Goal: Task Accomplishment & Management: Use online tool/utility

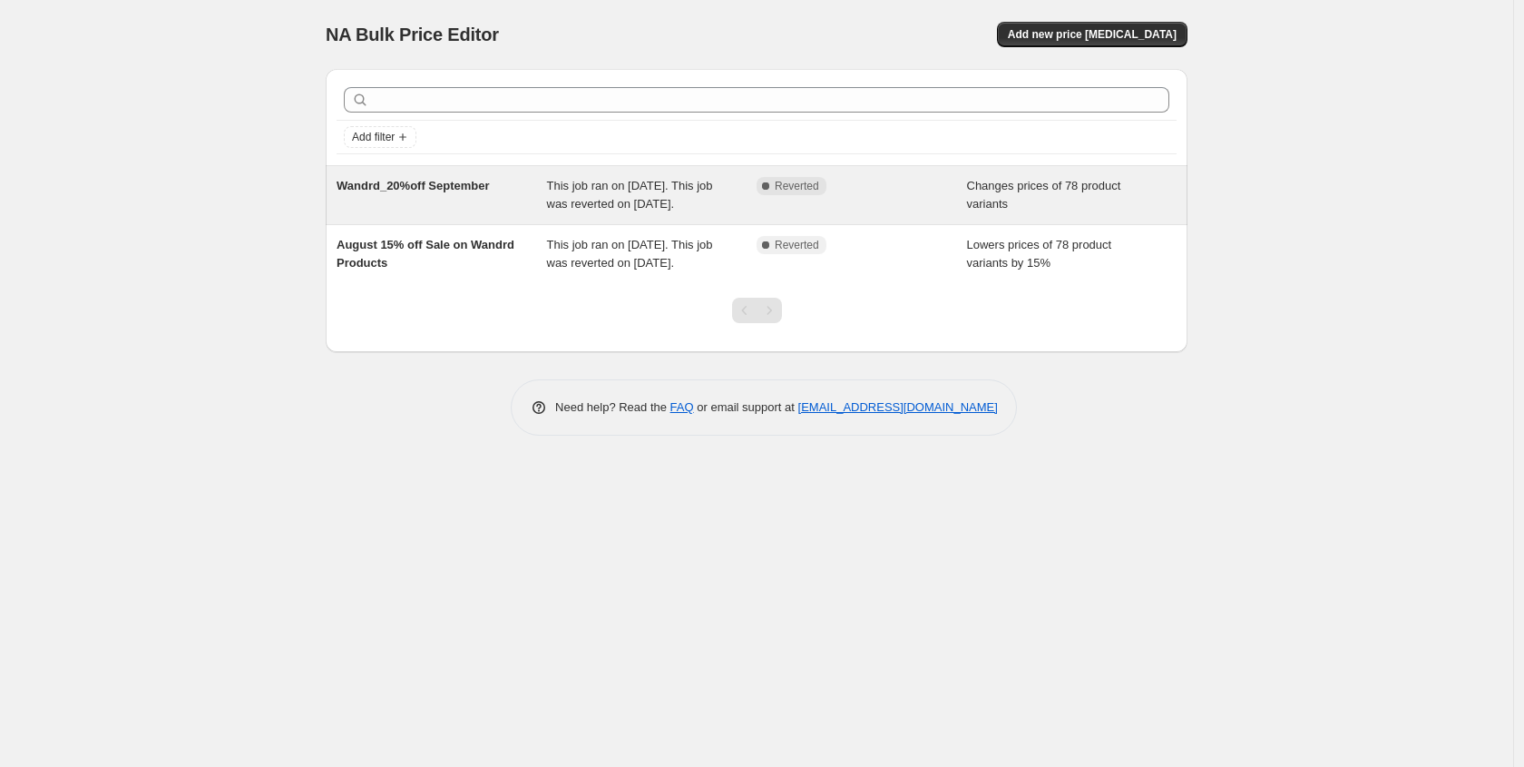
click at [573, 191] on span "This job ran on September 1, 2025. This job was reverted on September 30, 2025." at bounding box center [630, 195] width 166 height 32
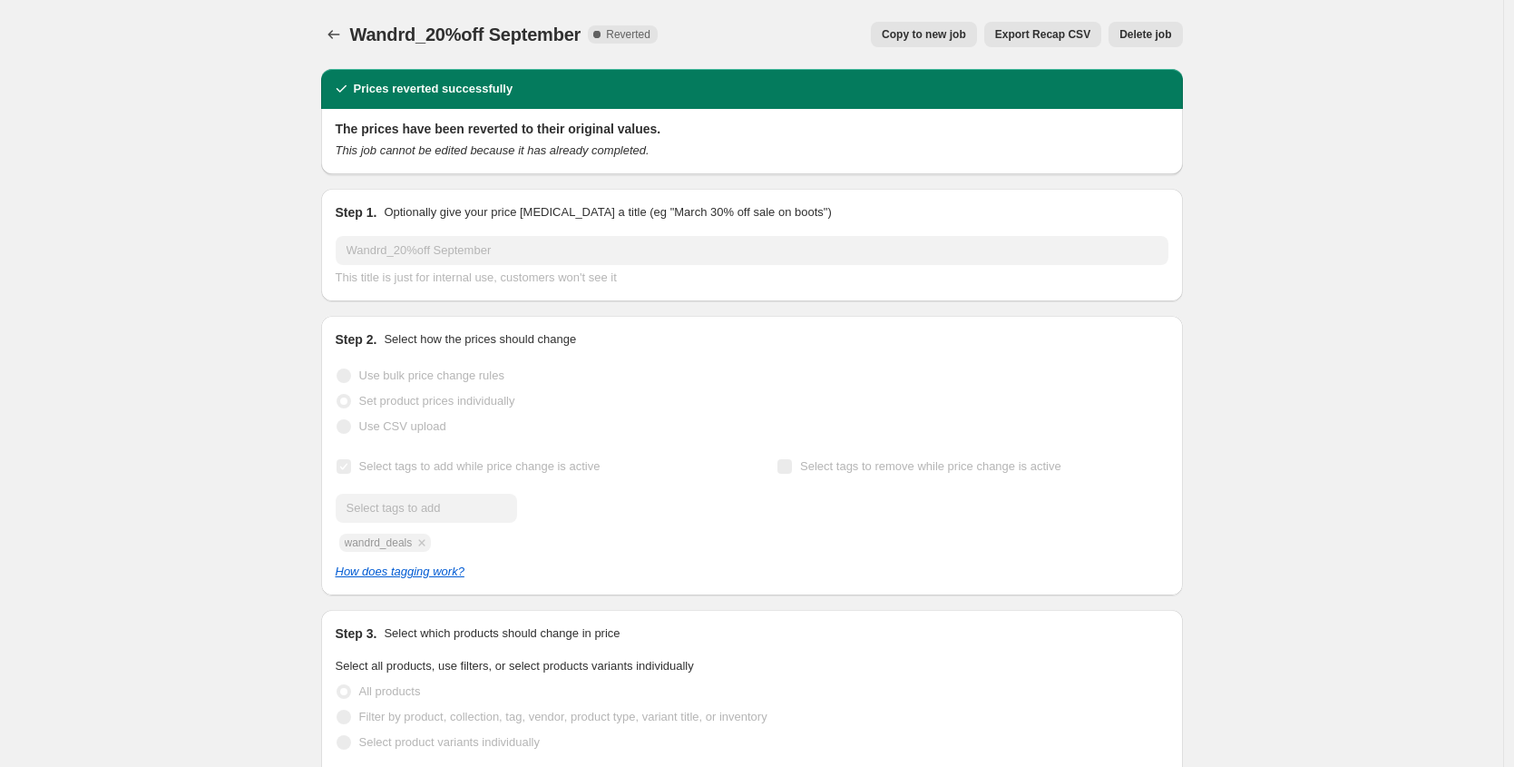
click at [900, 36] on span "Copy to new job" at bounding box center [924, 34] width 84 height 15
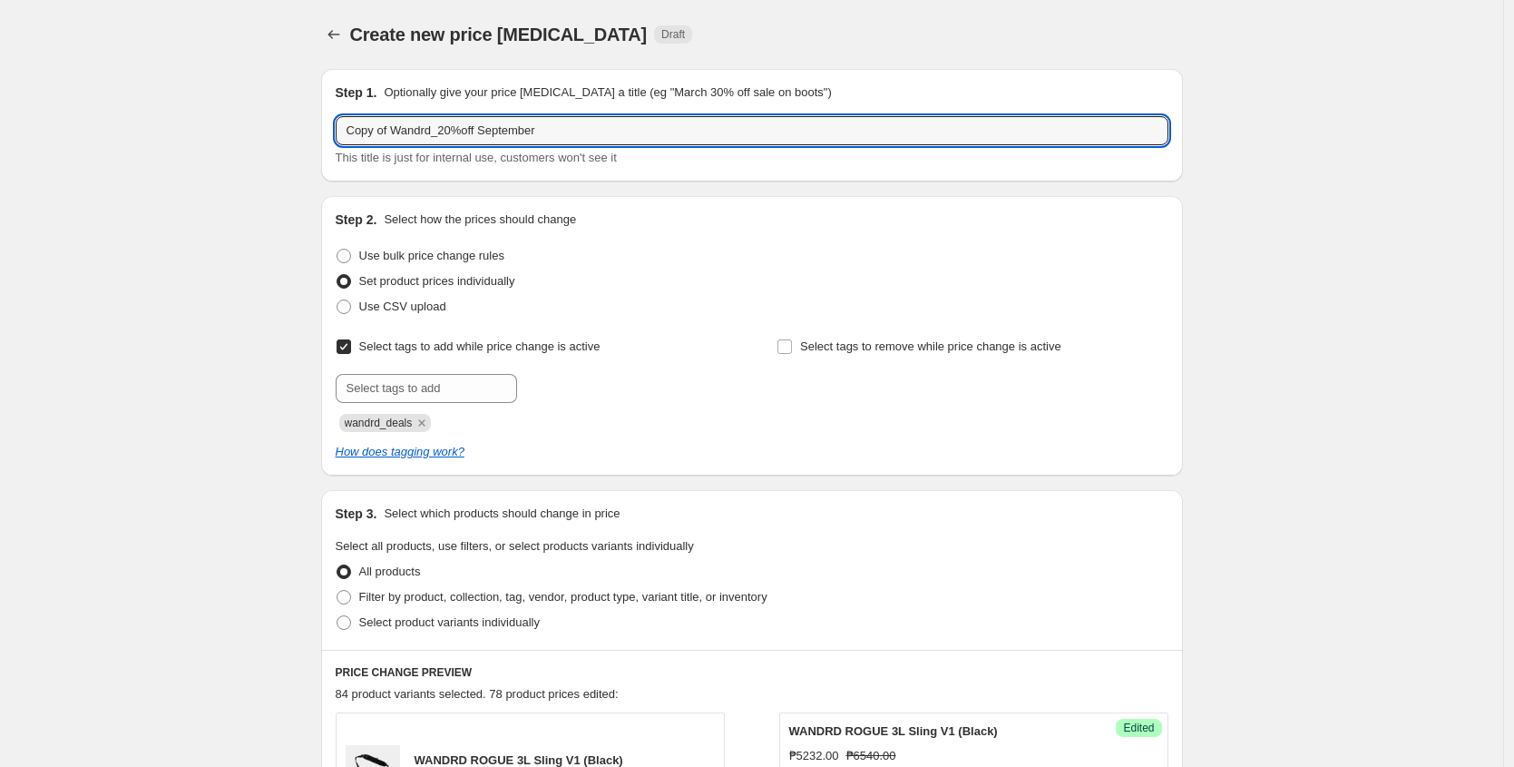
drag, startPoint x: 395, startPoint y: 135, endPoint x: 284, endPoint y: 134, distance: 110.7
click at [517, 124] on input "Wandrd_20%off September" at bounding box center [752, 130] width 833 height 29
type input "Wandrd_20%off October"
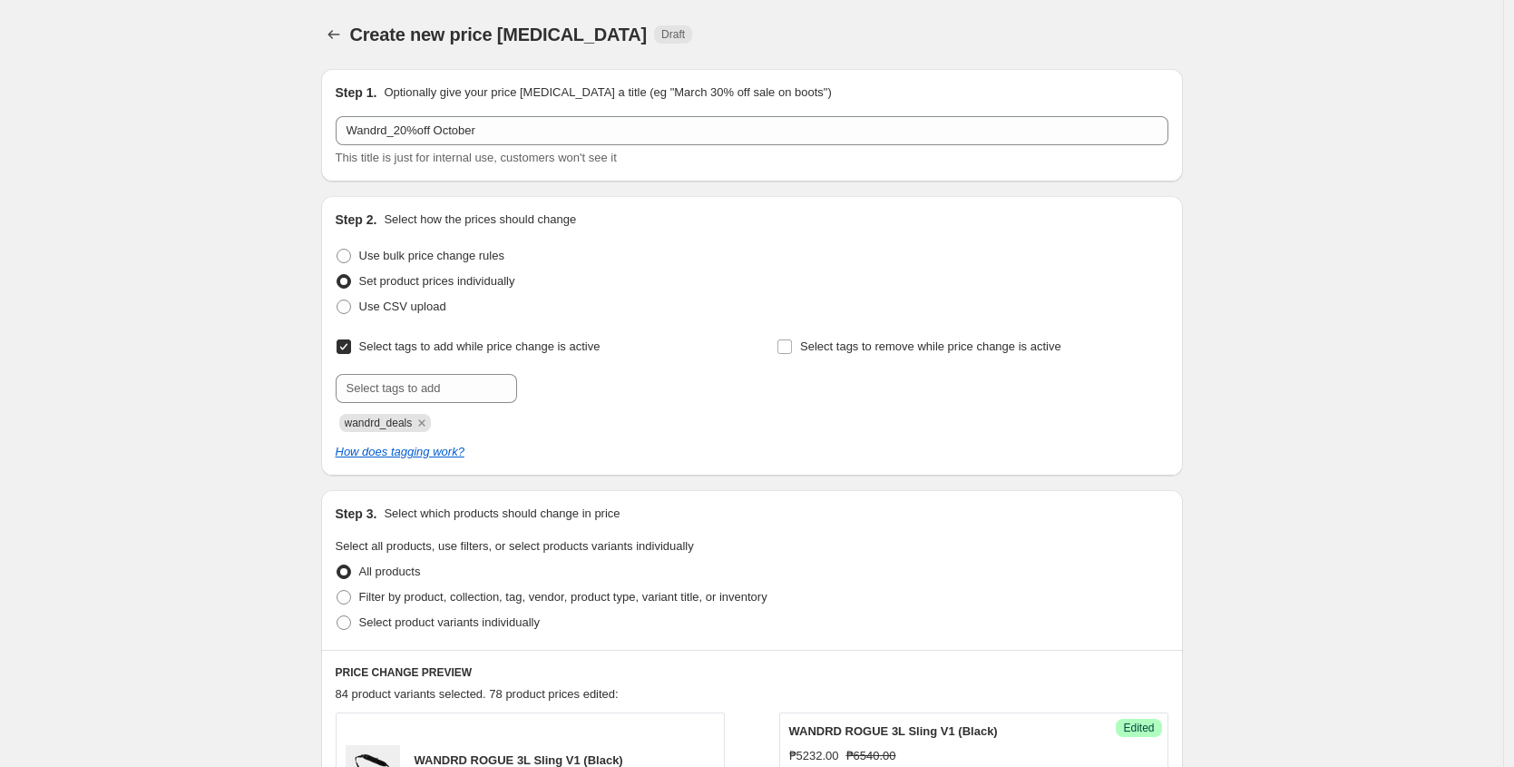
click at [397, 426] on span "wandrd_deals" at bounding box center [379, 422] width 68 height 13
copy span "wandrd_deals"
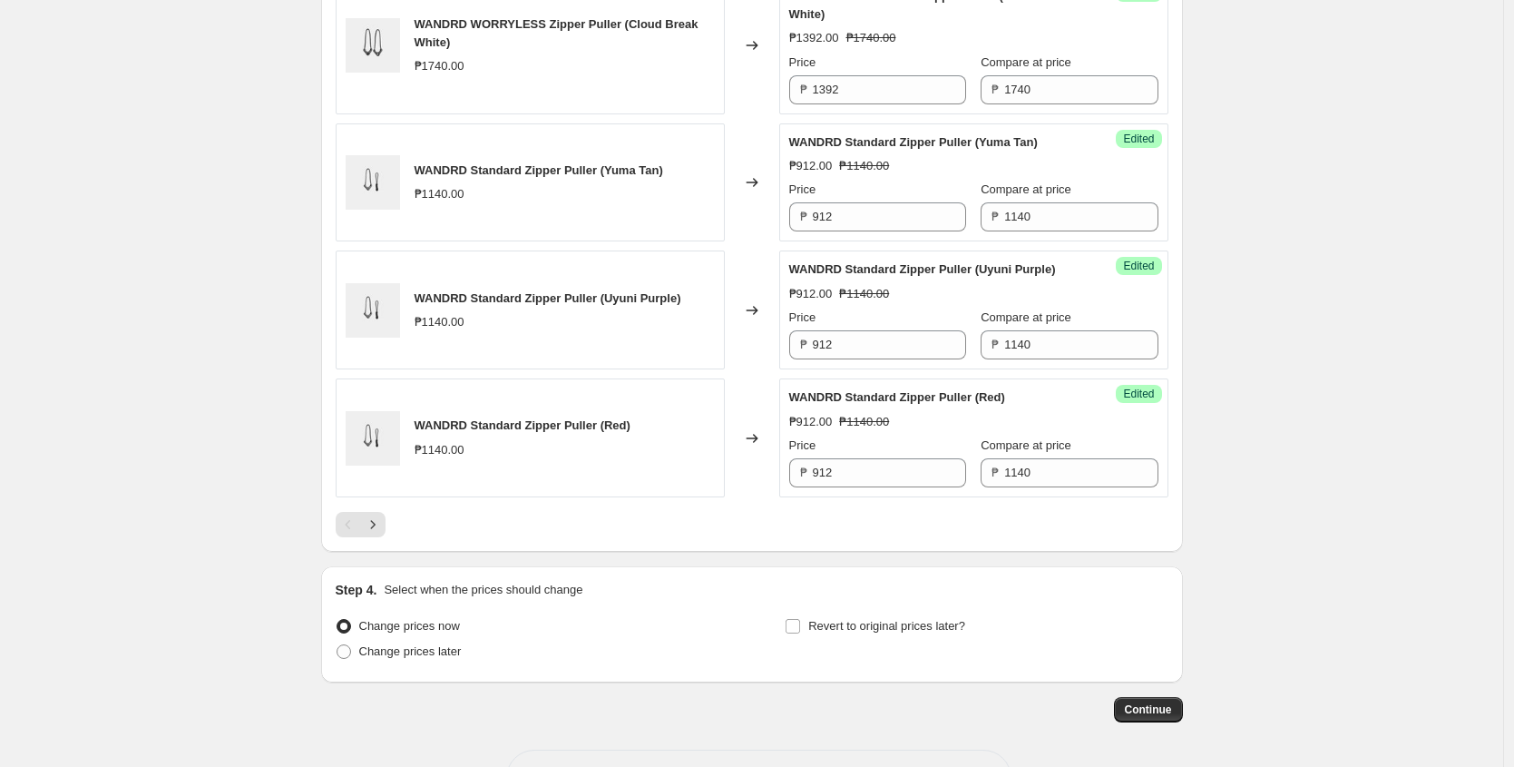
scroll to position [2991, 0]
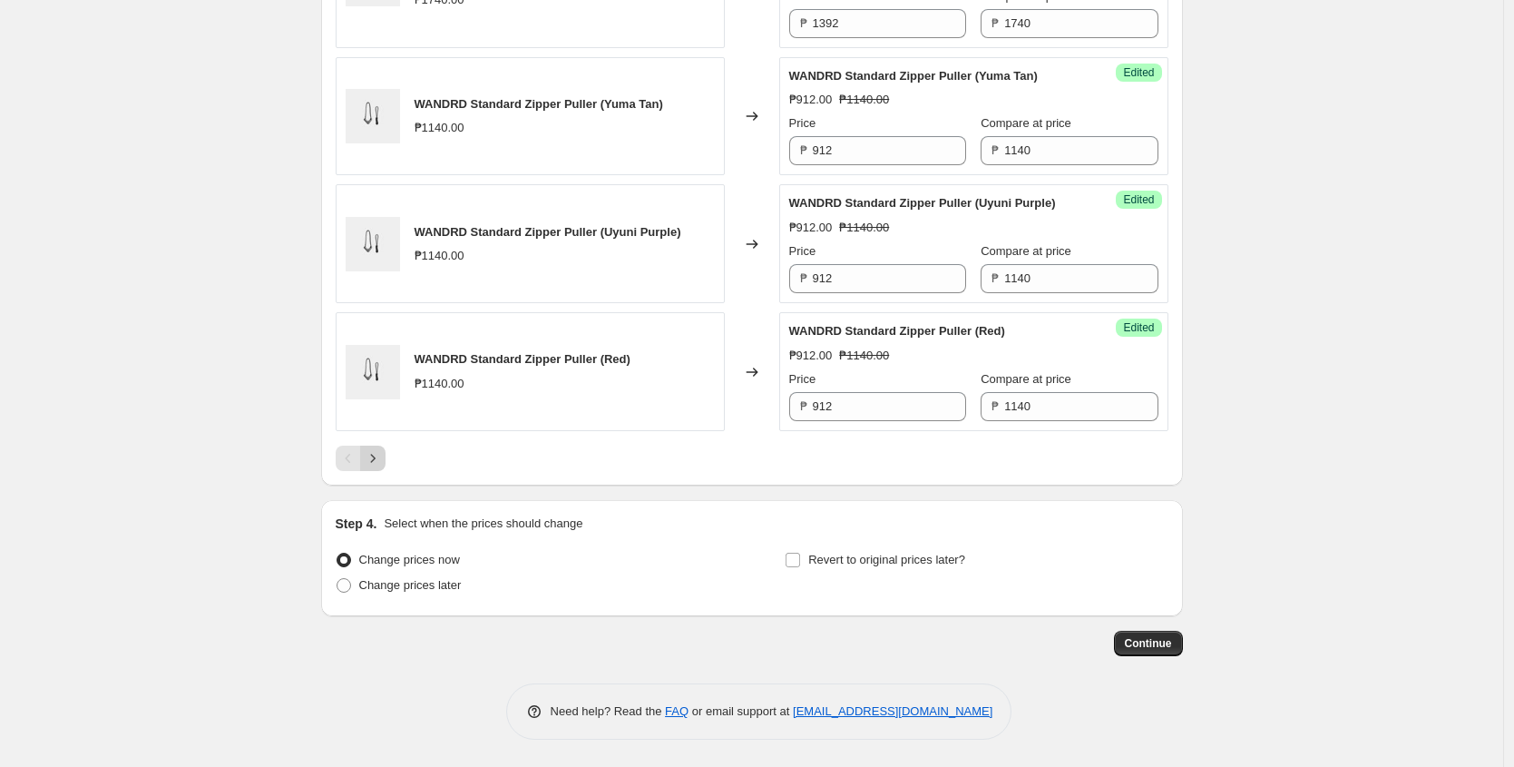
click at [375, 453] on icon "Next" at bounding box center [373, 458] width 18 height 18
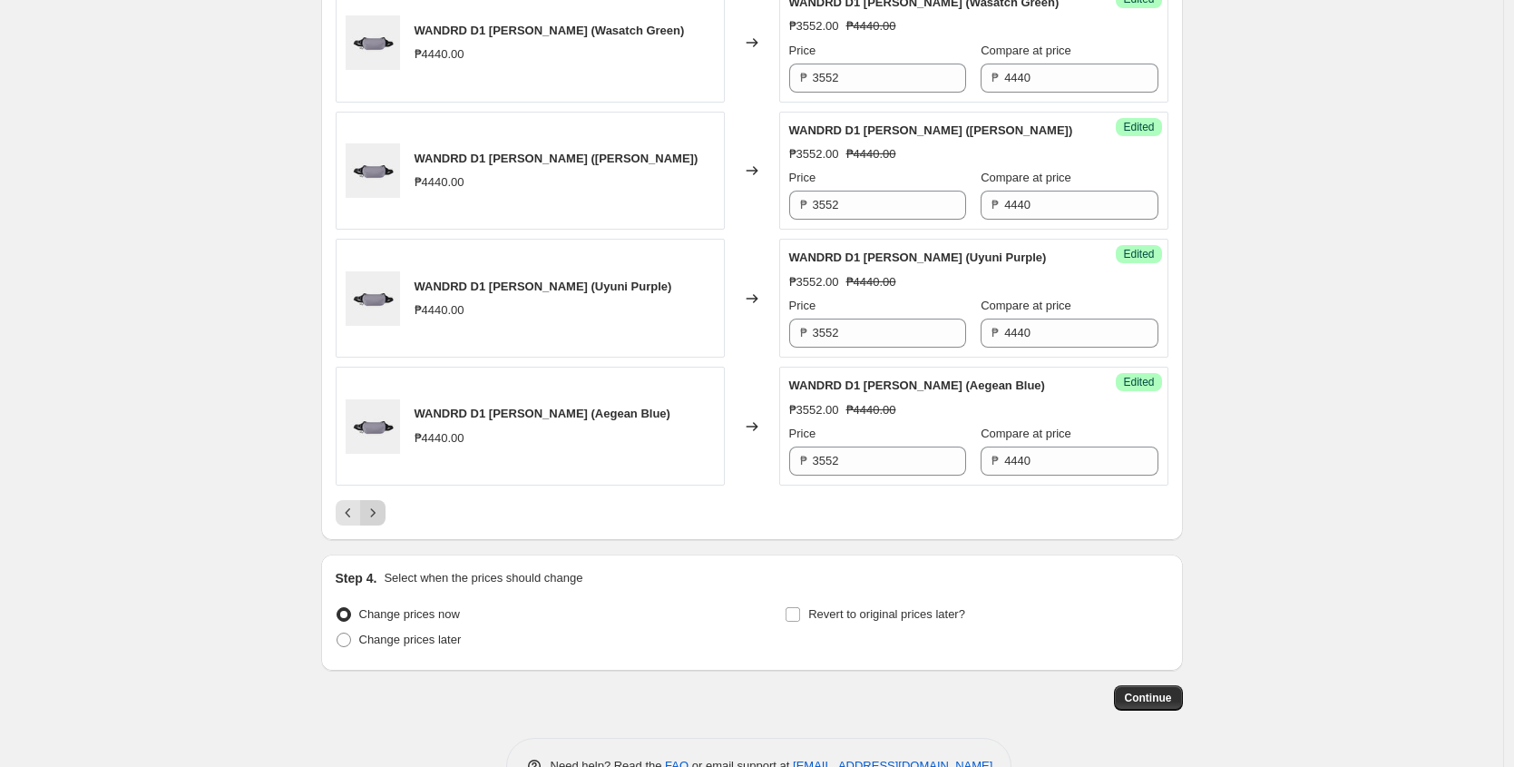
scroll to position [2918, 0]
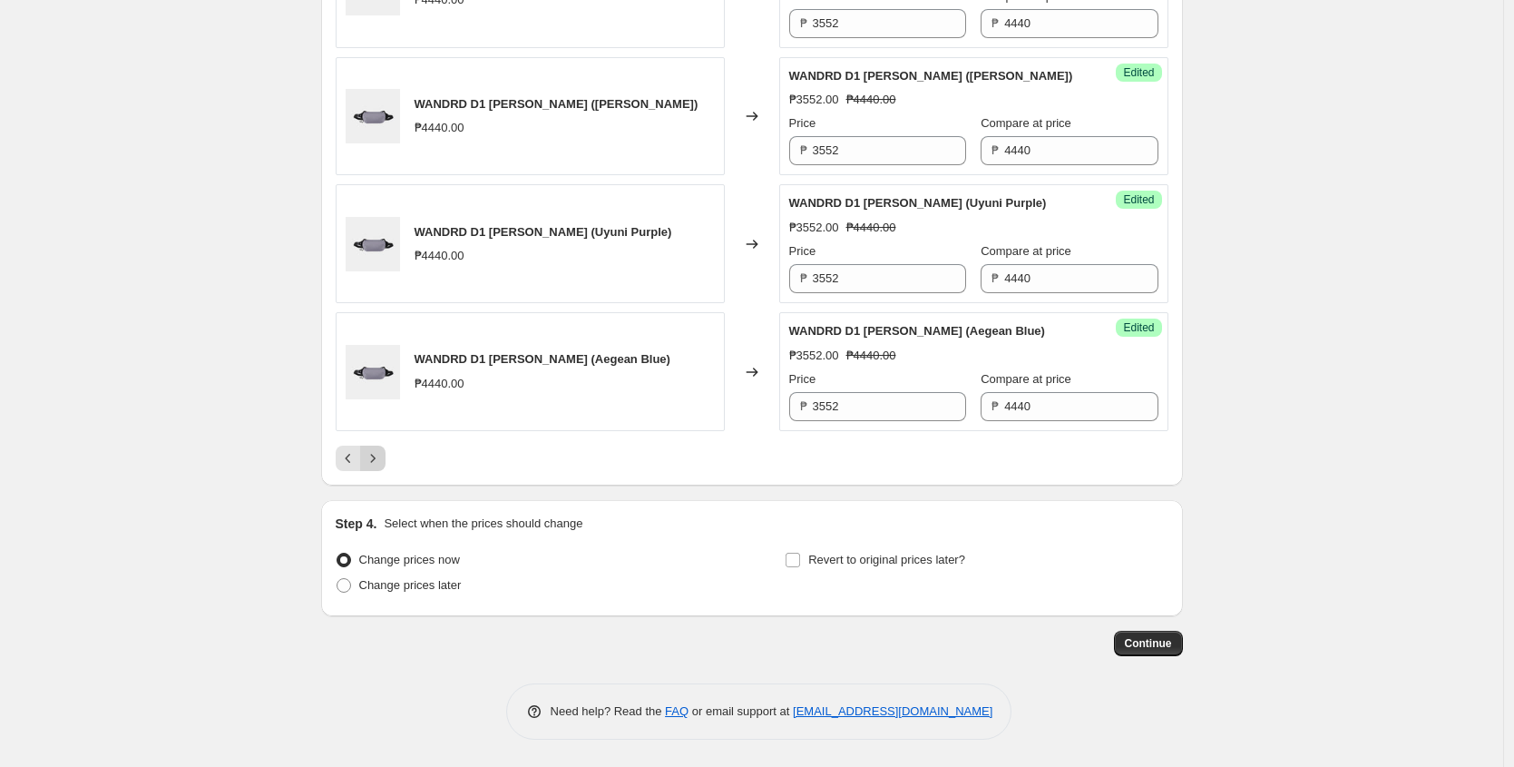
click at [379, 456] on icon "Next" at bounding box center [373, 458] width 18 height 18
click at [380, 467] on icon "Next" at bounding box center [373, 458] width 18 height 18
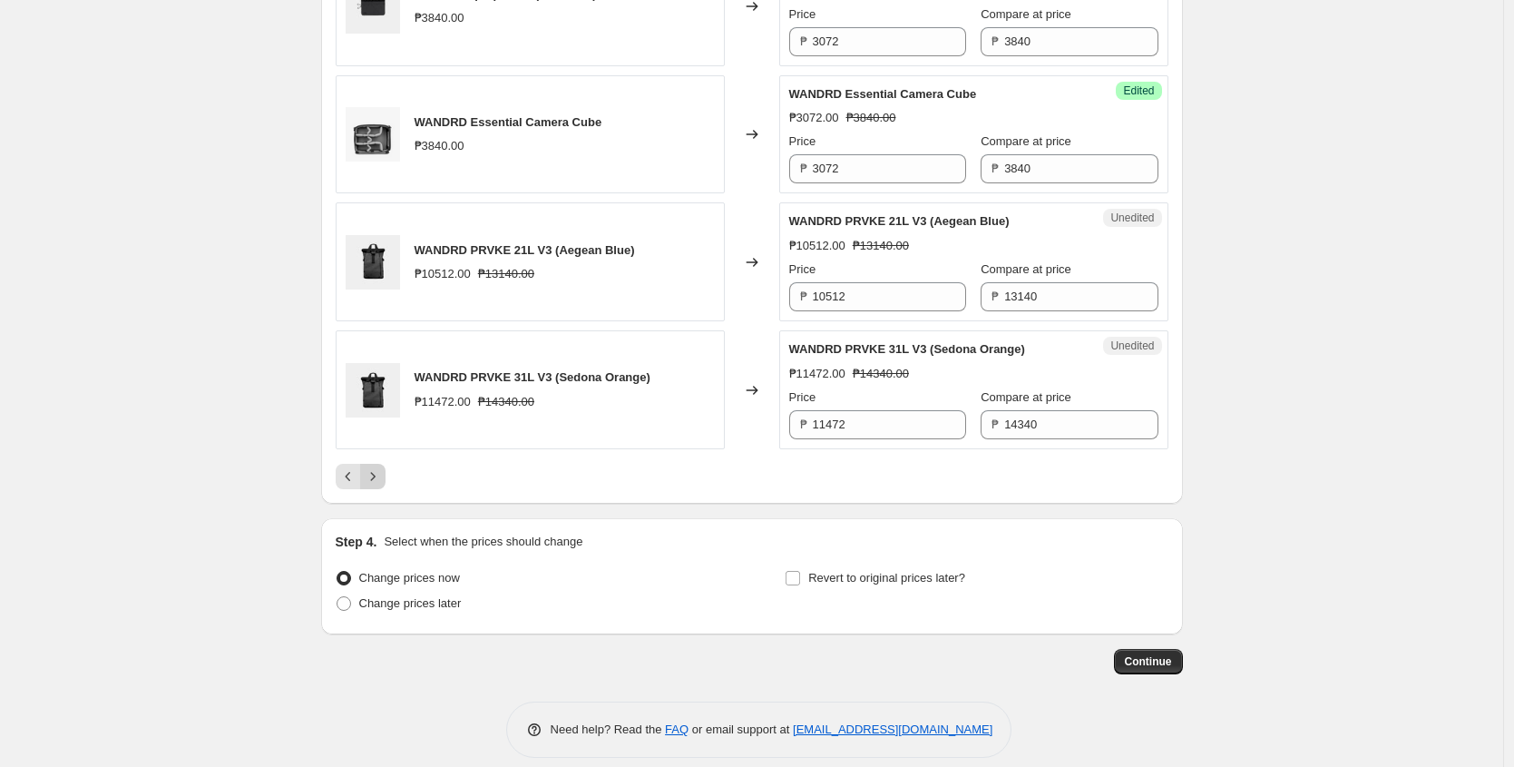
click at [381, 485] on icon "Next" at bounding box center [373, 476] width 18 height 18
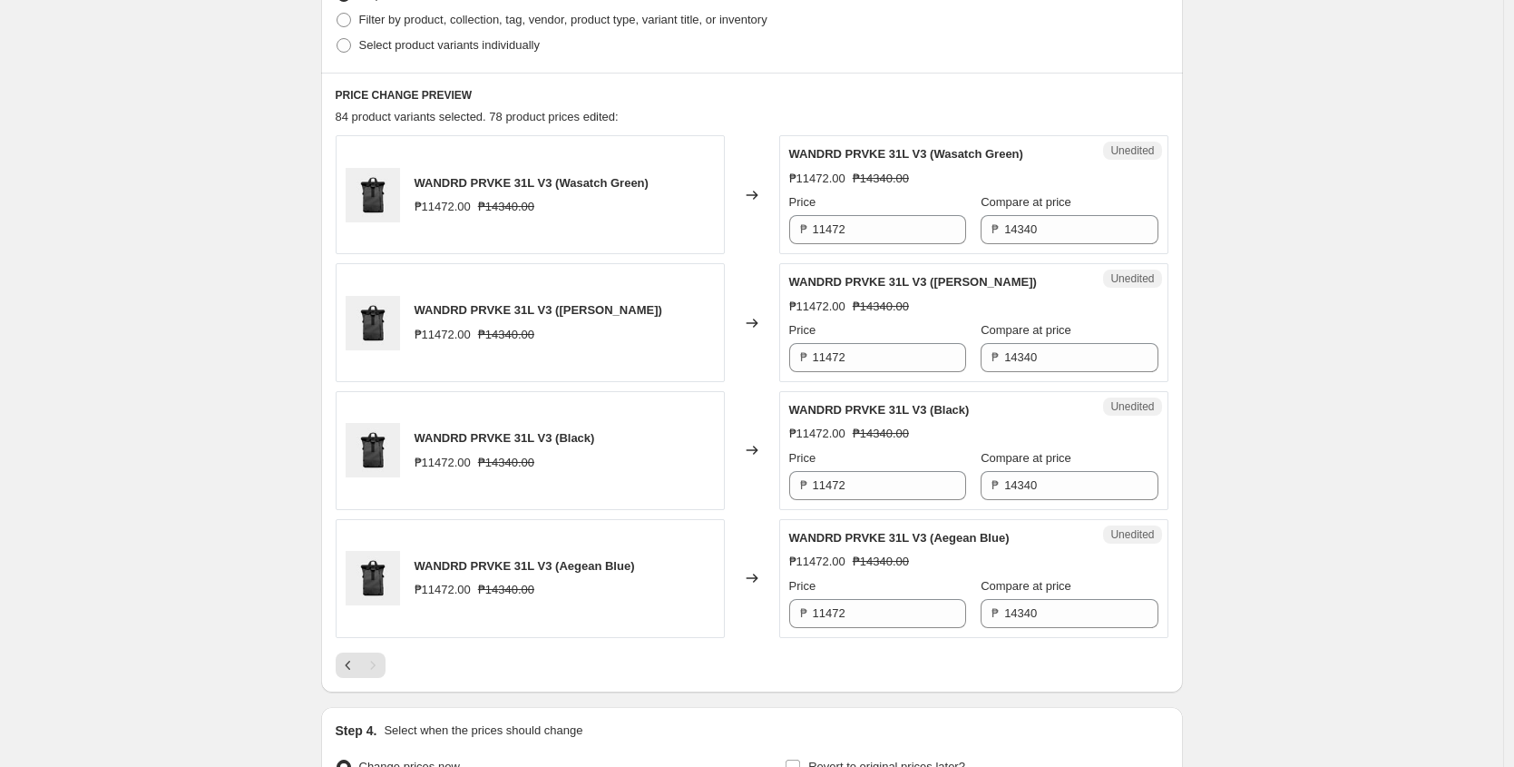
scroll to position [784, 0]
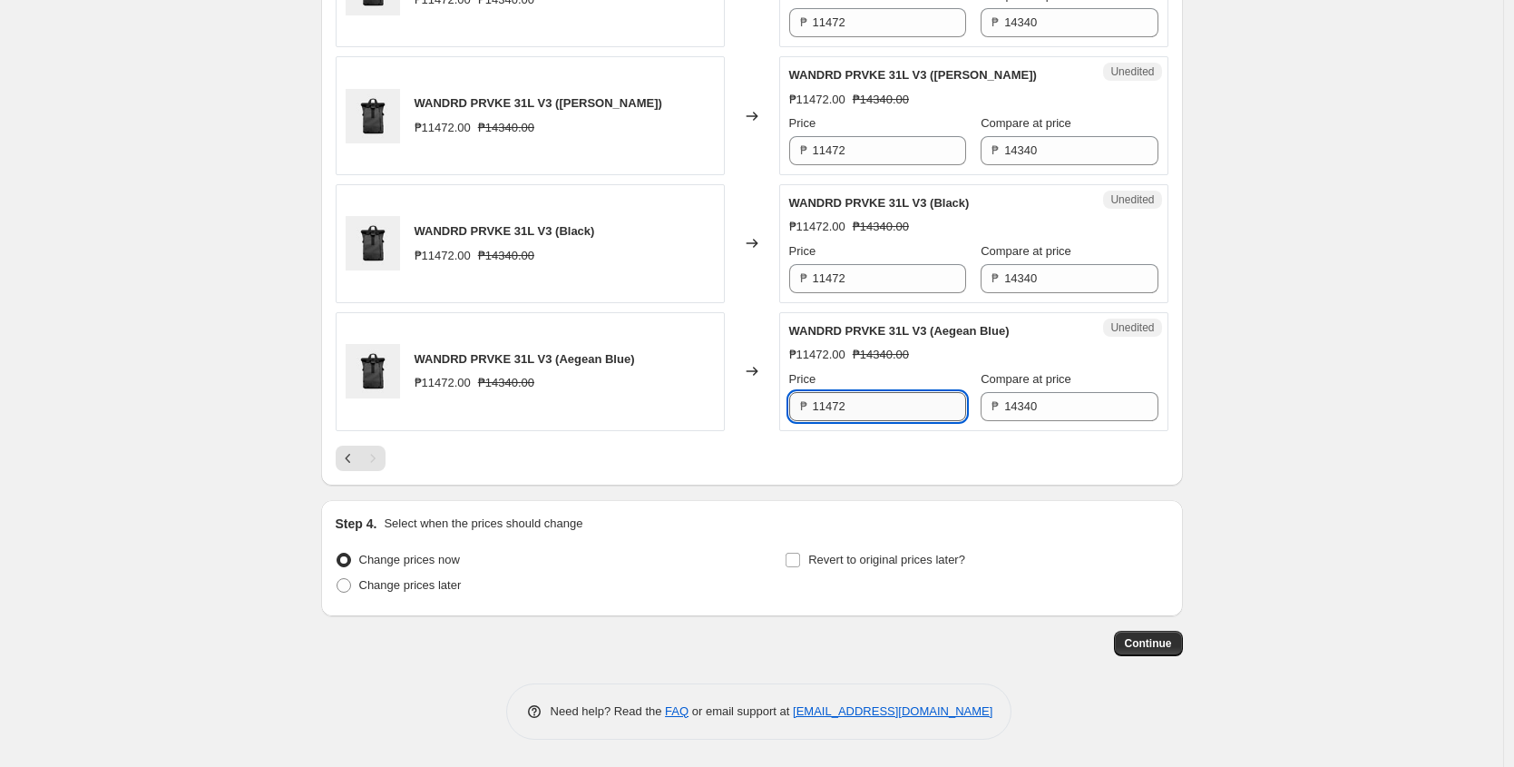
click at [885, 398] on input "11472" at bounding box center [889, 406] width 153 height 29
type input "11472"
click at [886, 271] on input "11472" at bounding box center [889, 278] width 153 height 29
click at [871, 413] on input "11472" at bounding box center [889, 406] width 153 height 29
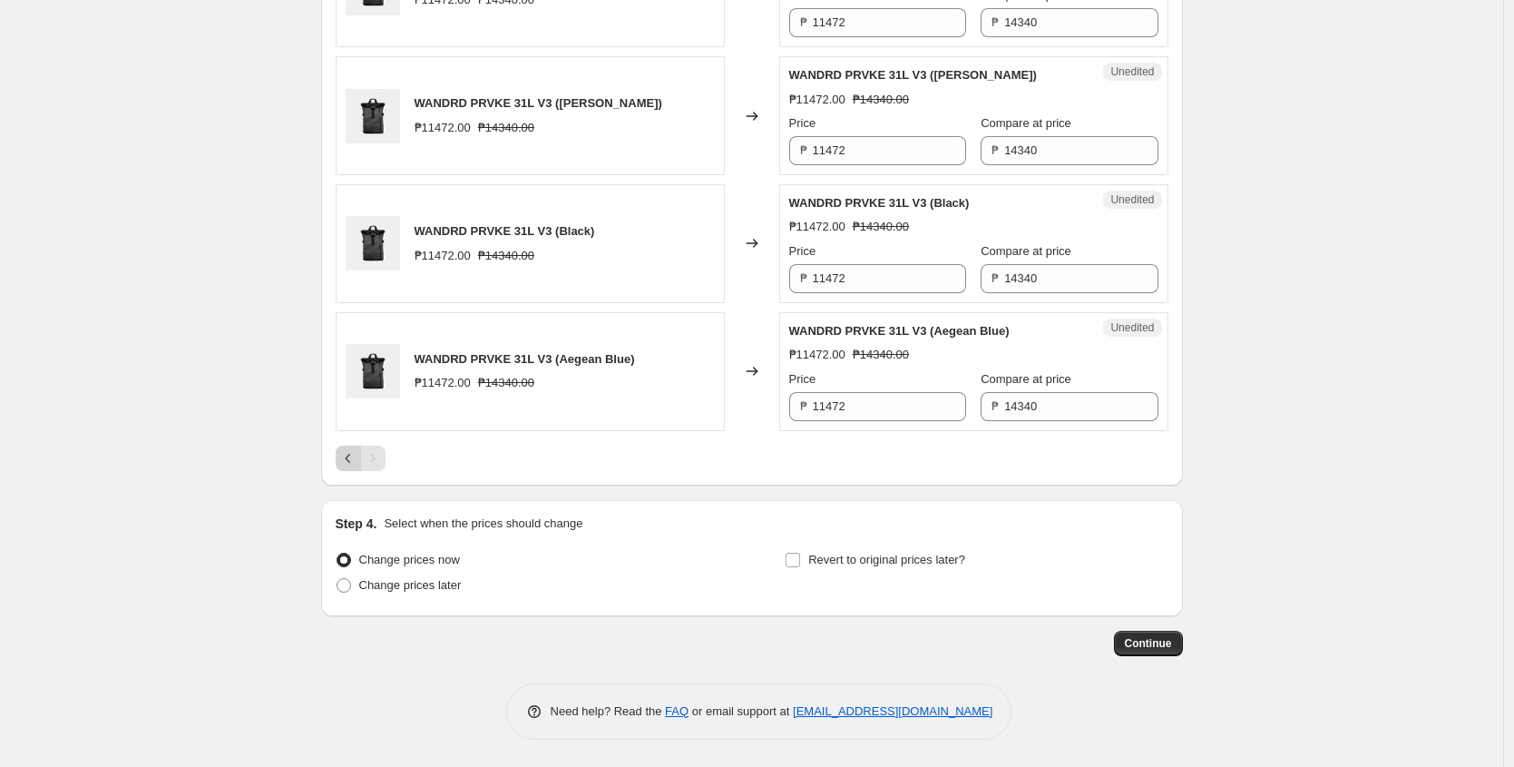
click at [344, 460] on icon "Previous" at bounding box center [348, 458] width 18 height 18
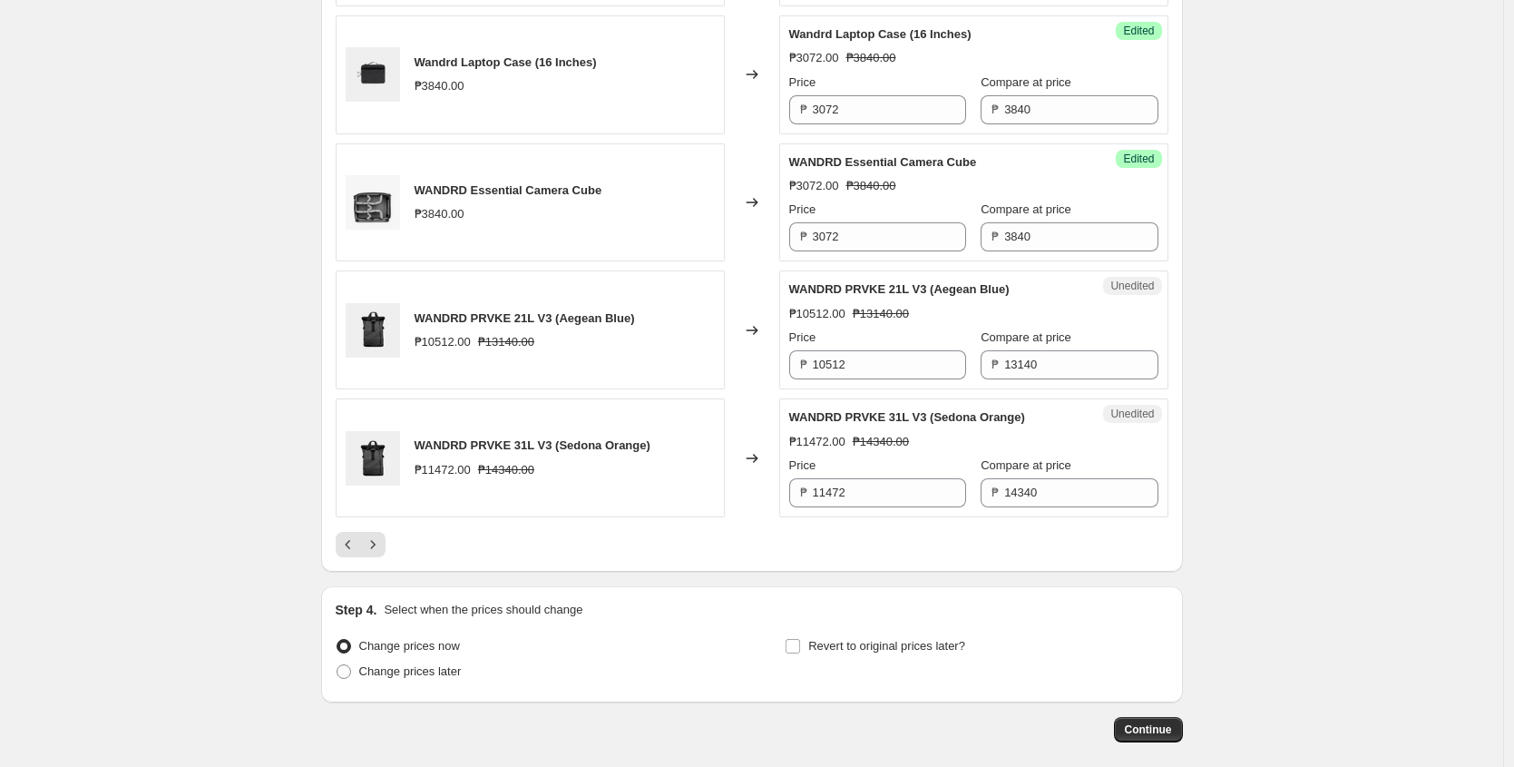
scroll to position [2973, 0]
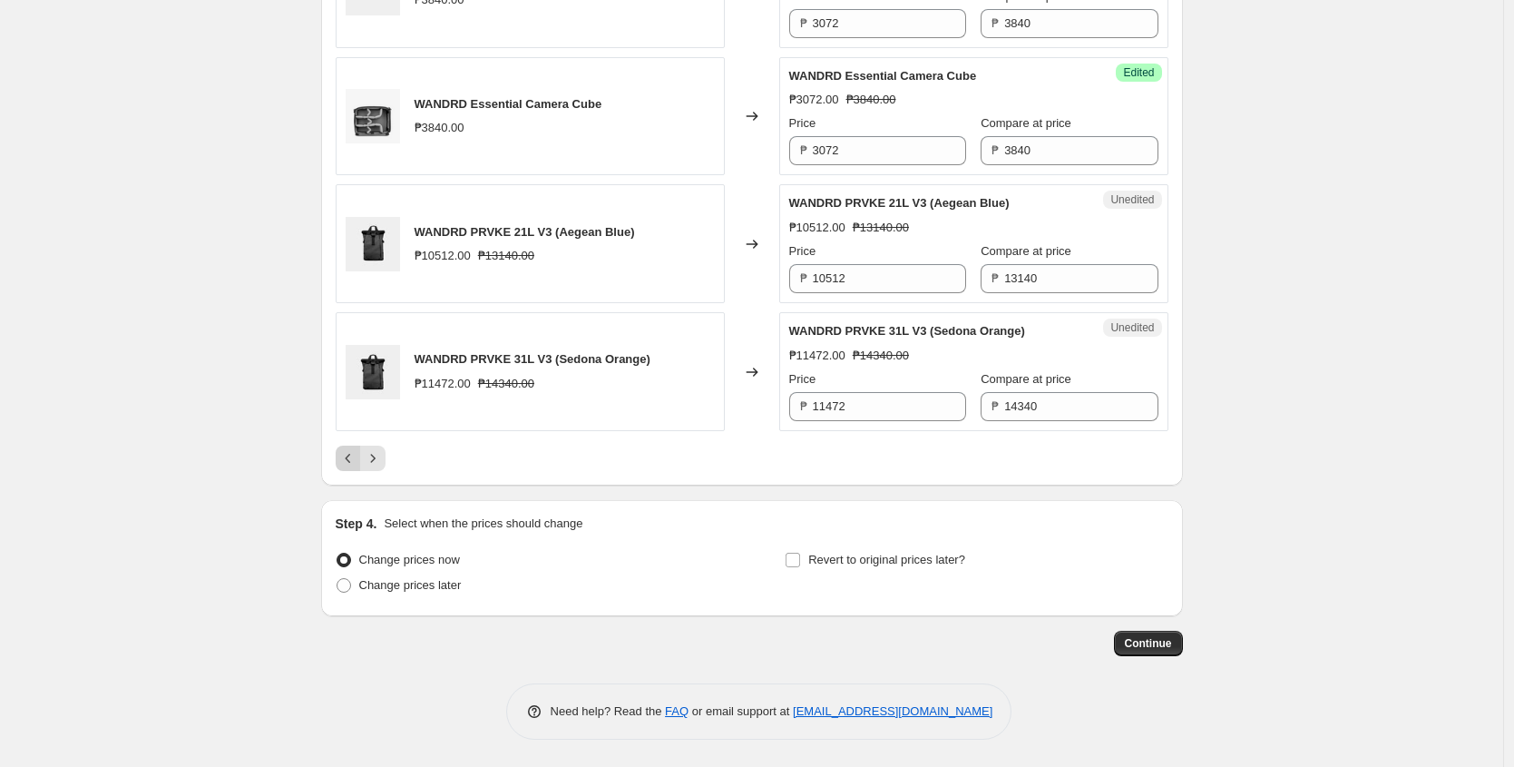
click at [349, 456] on icon "Previous" at bounding box center [348, 458] width 18 height 18
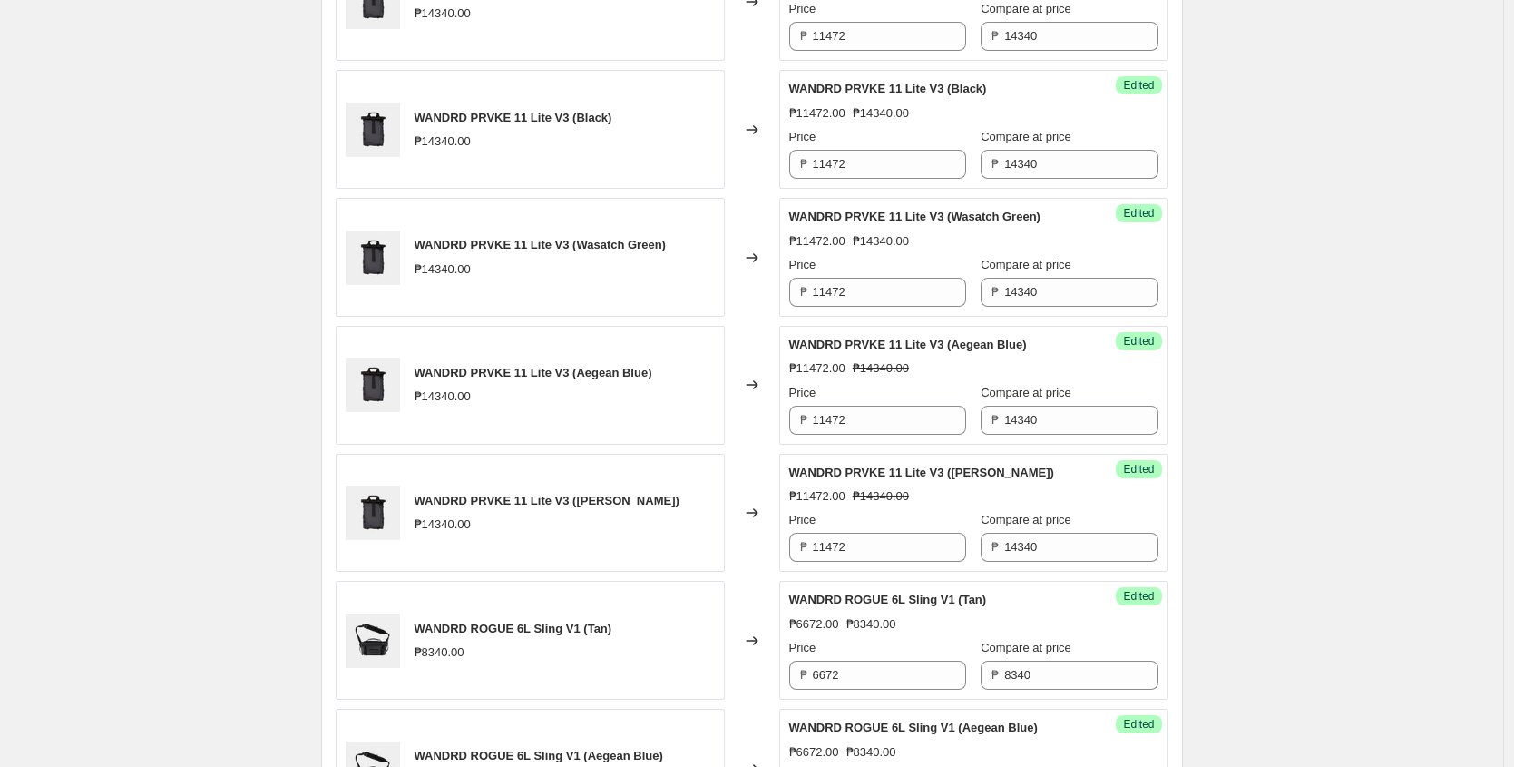
scroll to position [2954, 0]
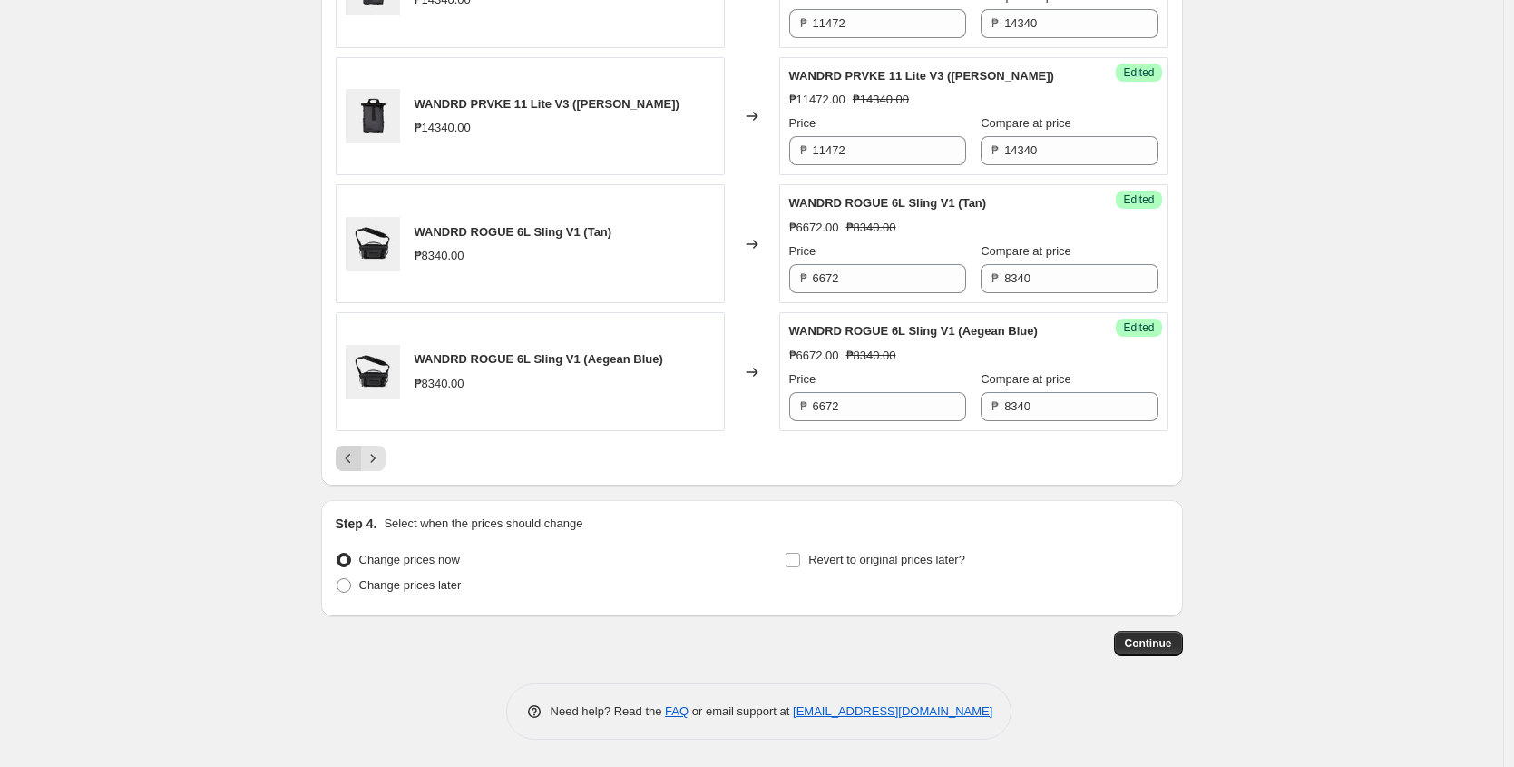
click at [347, 459] on icon "Previous" at bounding box center [348, 458] width 18 height 18
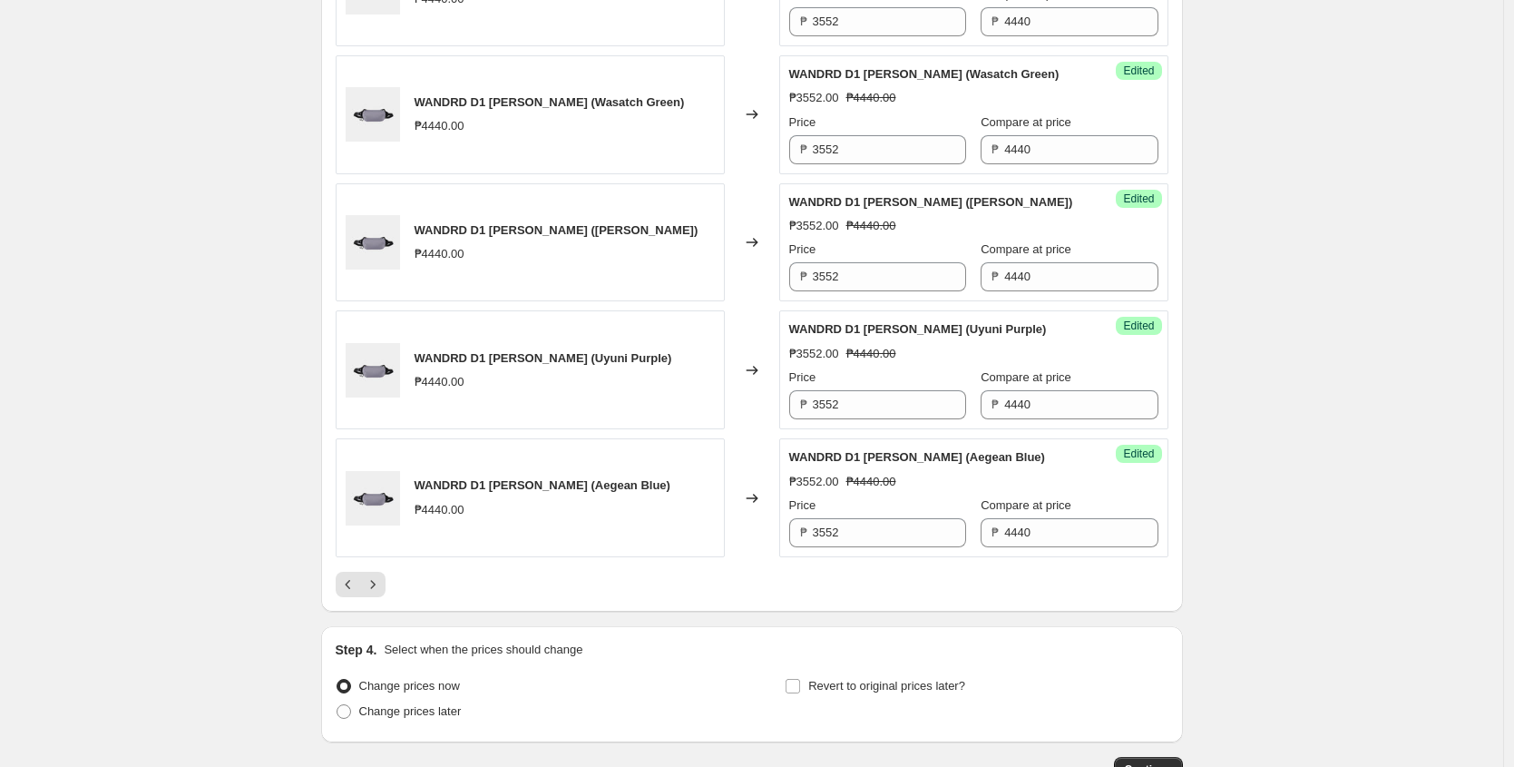
scroll to position [2918, 0]
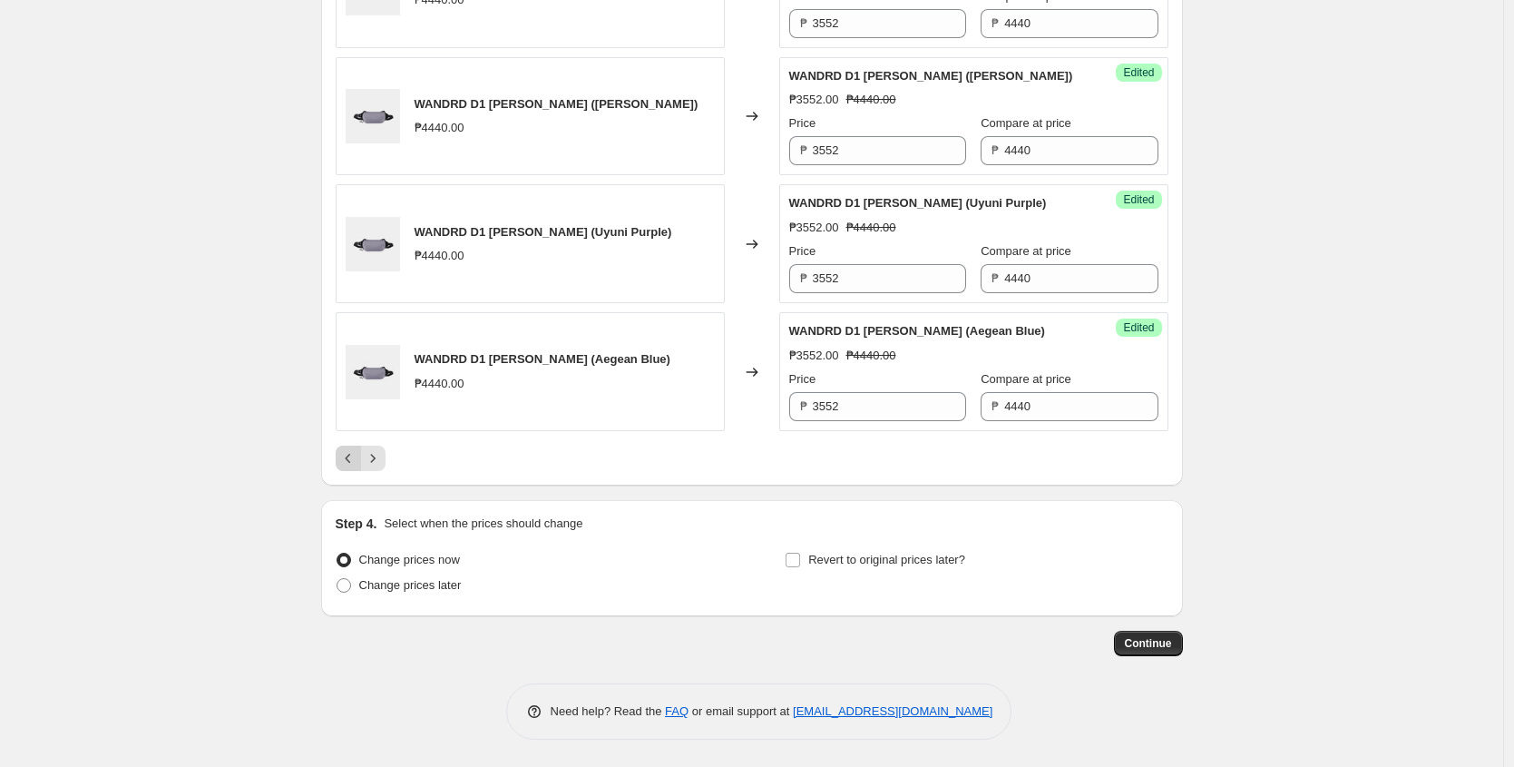
click at [348, 452] on icon "Previous" at bounding box center [348, 458] width 18 height 18
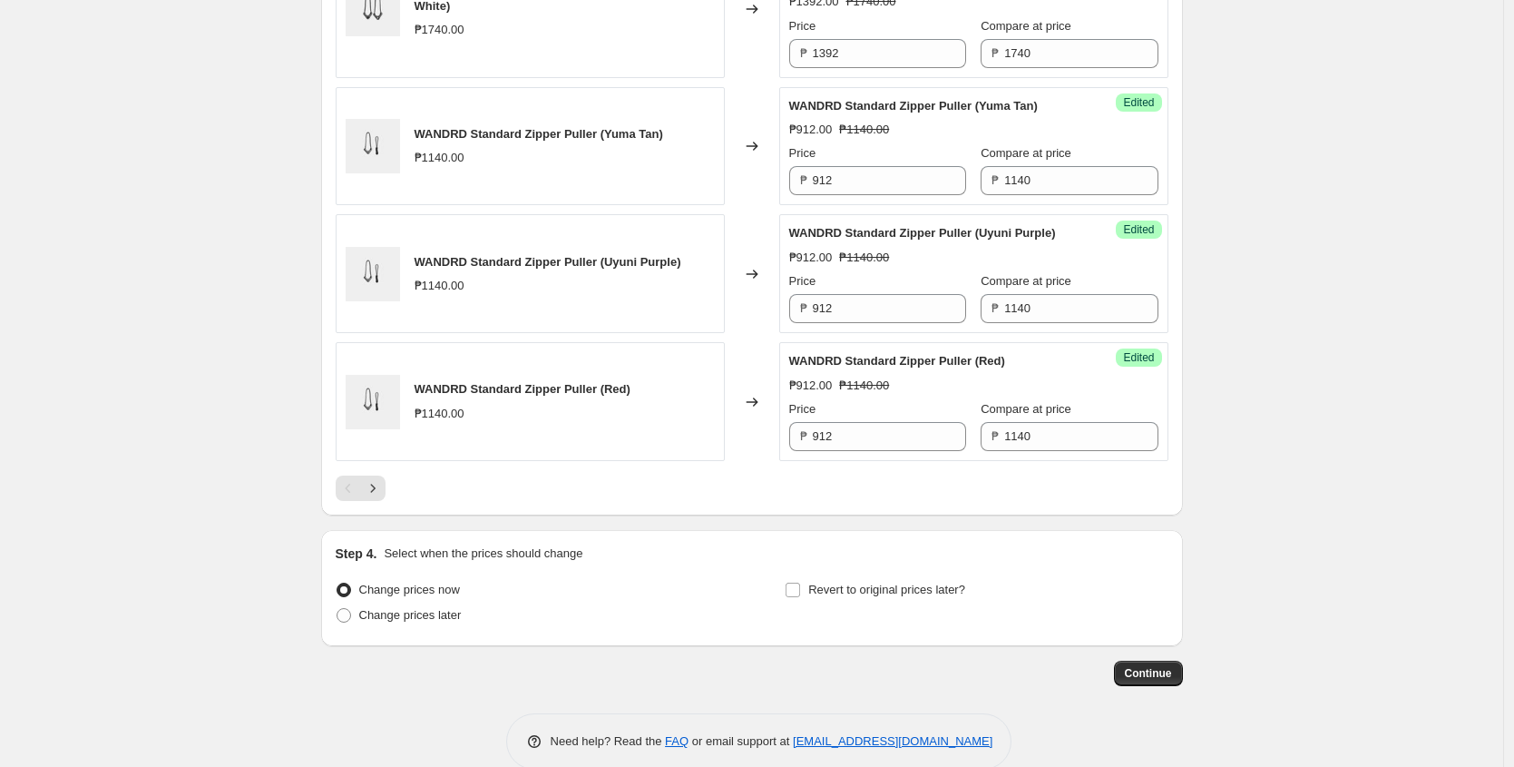
scroll to position [2991, 0]
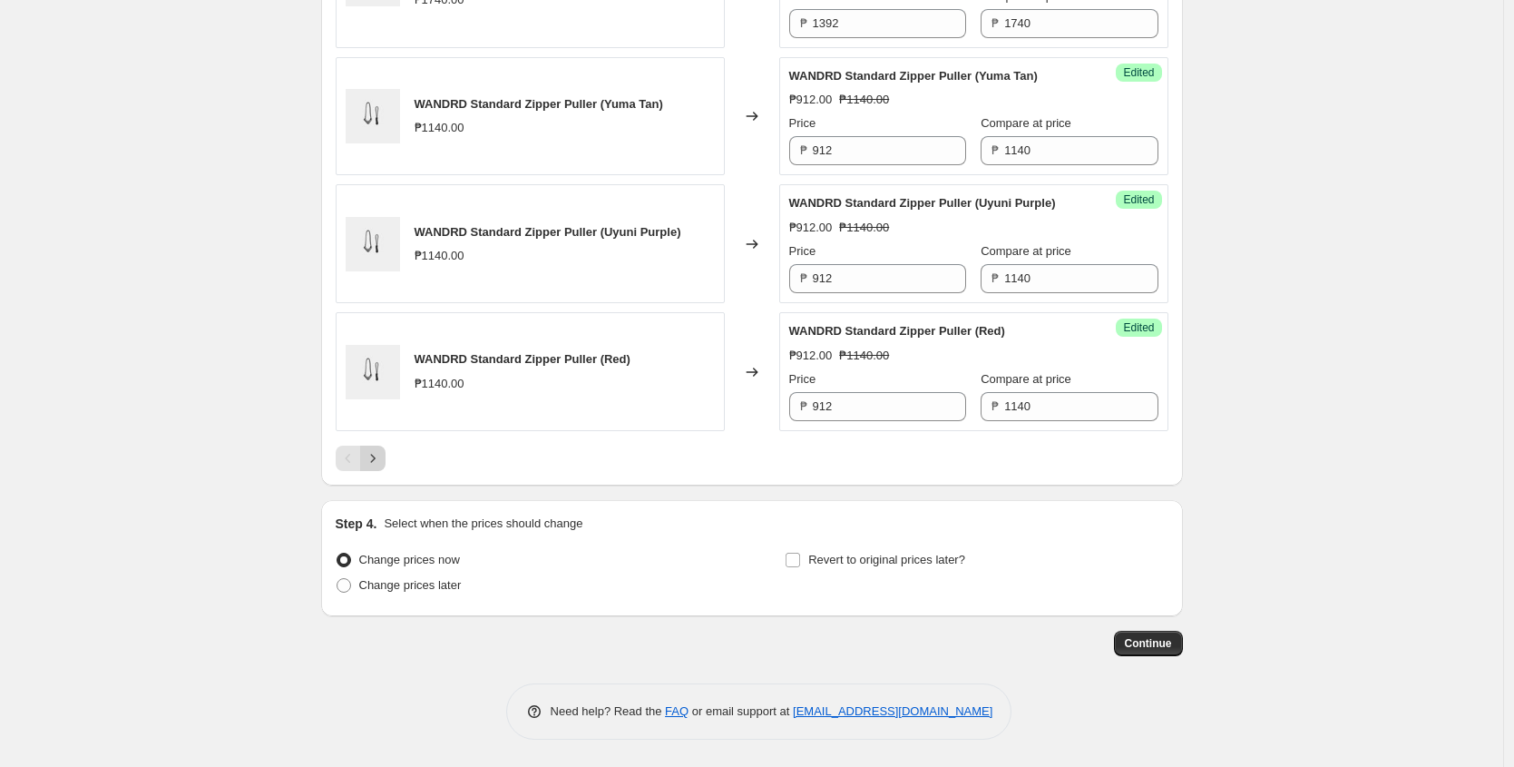
click at [382, 454] on icon "Next" at bounding box center [373, 458] width 18 height 18
click at [349, 461] on icon "Previous" at bounding box center [348, 458] width 18 height 18
click at [795, 554] on input "Revert to original prices later?" at bounding box center [793, 560] width 15 height 15
checkbox input "true"
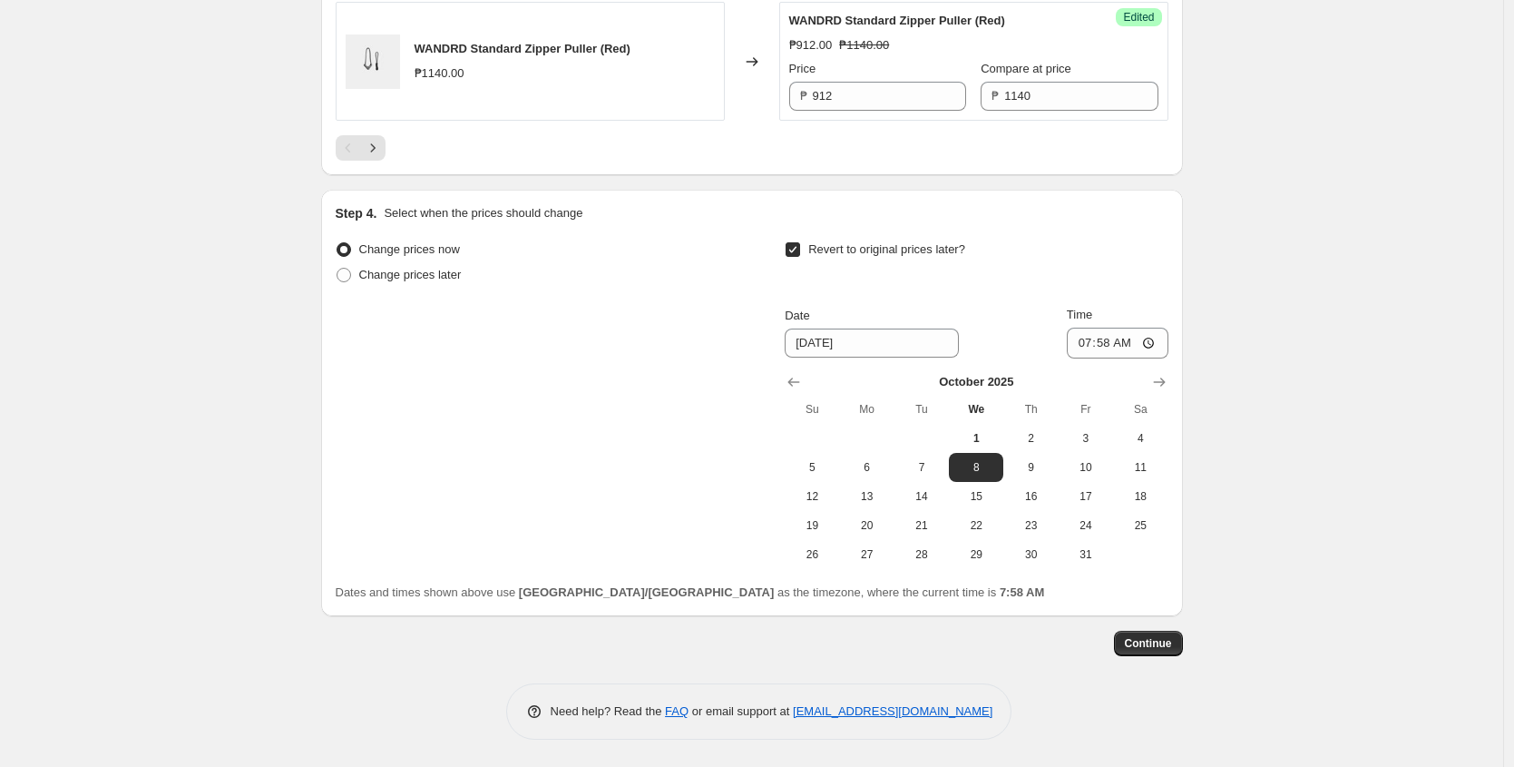
scroll to position [3259, 0]
click at [1085, 569] on button "31" at bounding box center [1086, 554] width 54 height 29
type input "10/31/2025"
click at [1080, 358] on input "07:58" at bounding box center [1118, 343] width 102 height 31
type input "23:59"
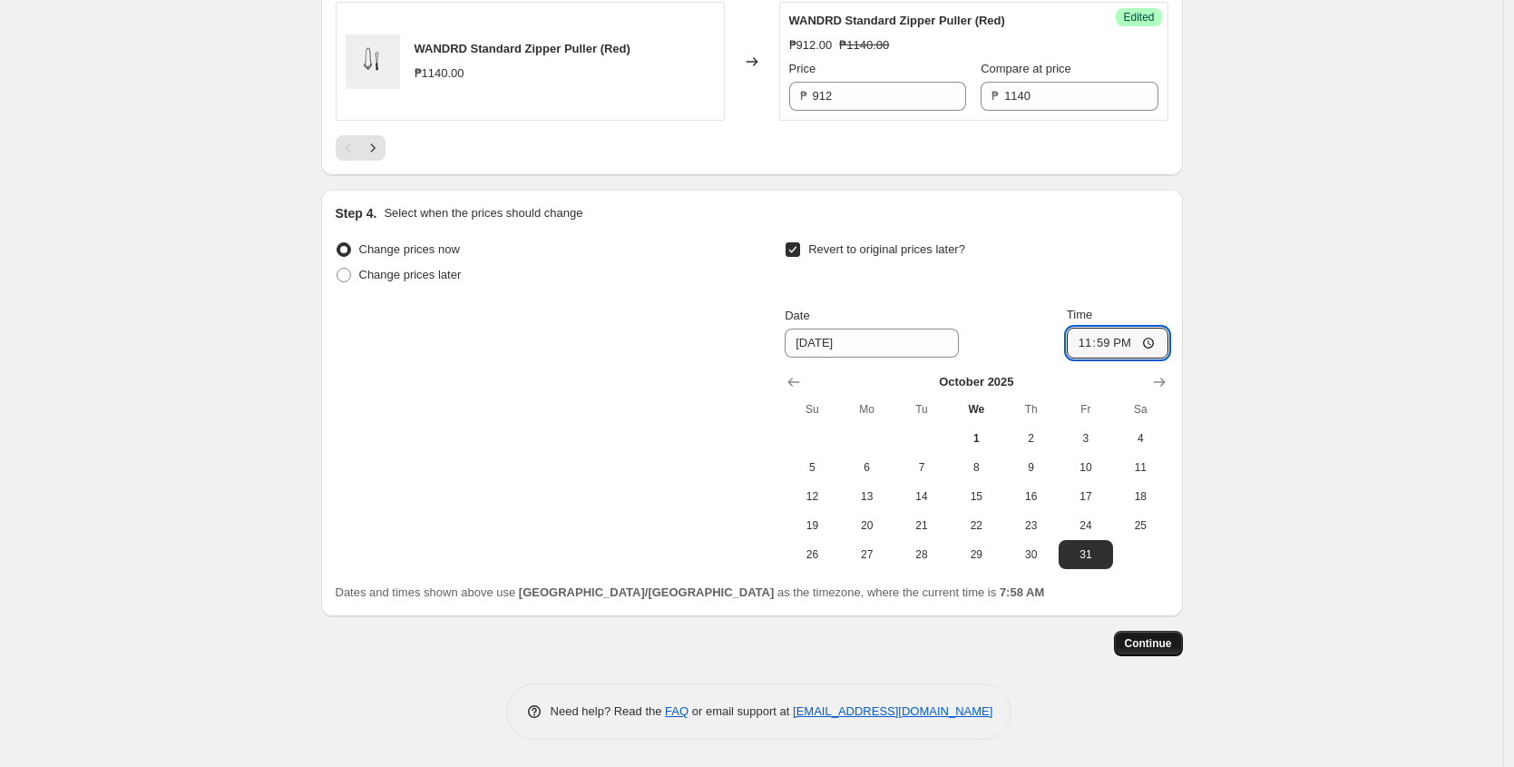
click at [1156, 651] on span "Continue" at bounding box center [1148, 643] width 47 height 15
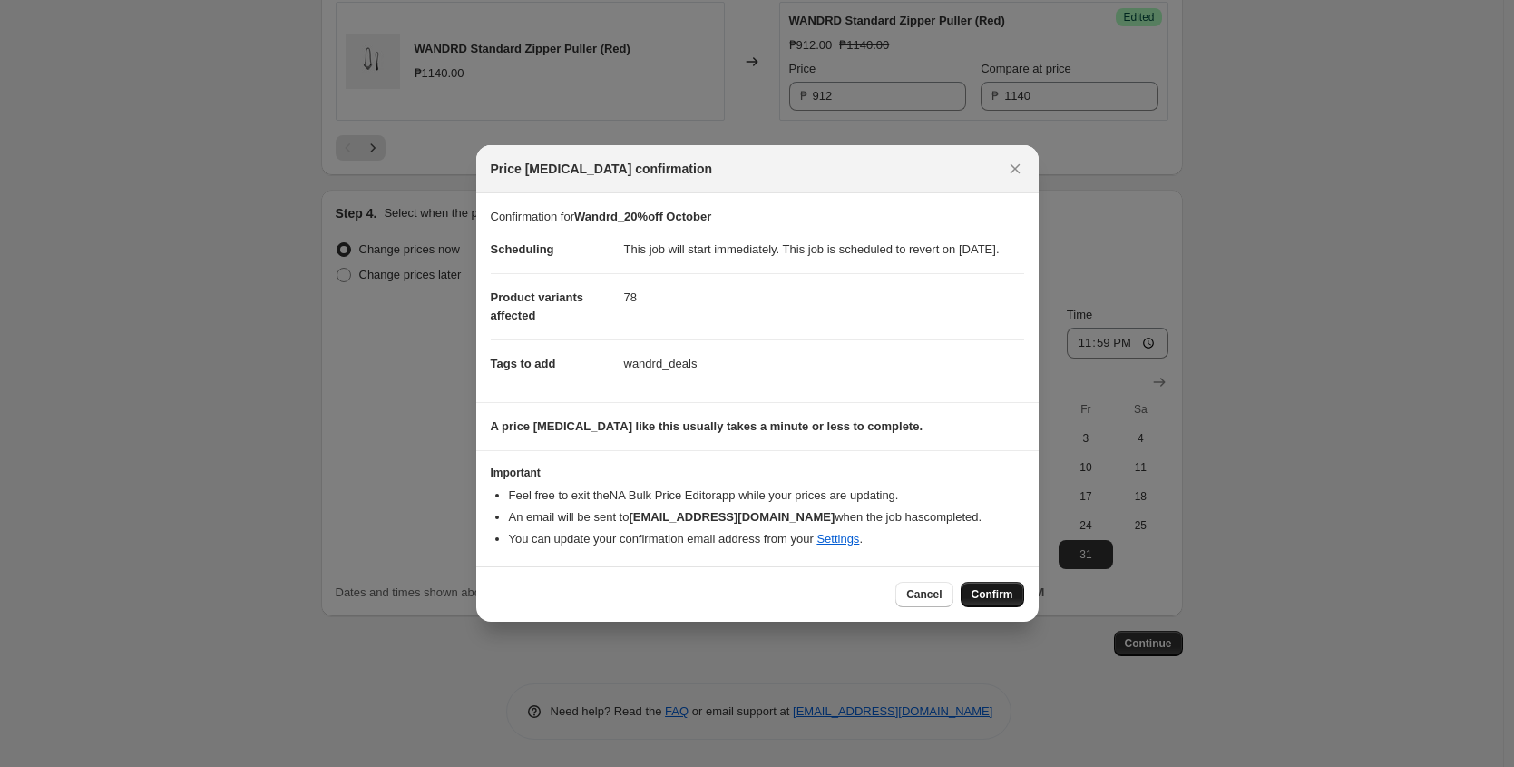
click at [1004, 597] on span "Confirm" at bounding box center [993, 594] width 42 height 15
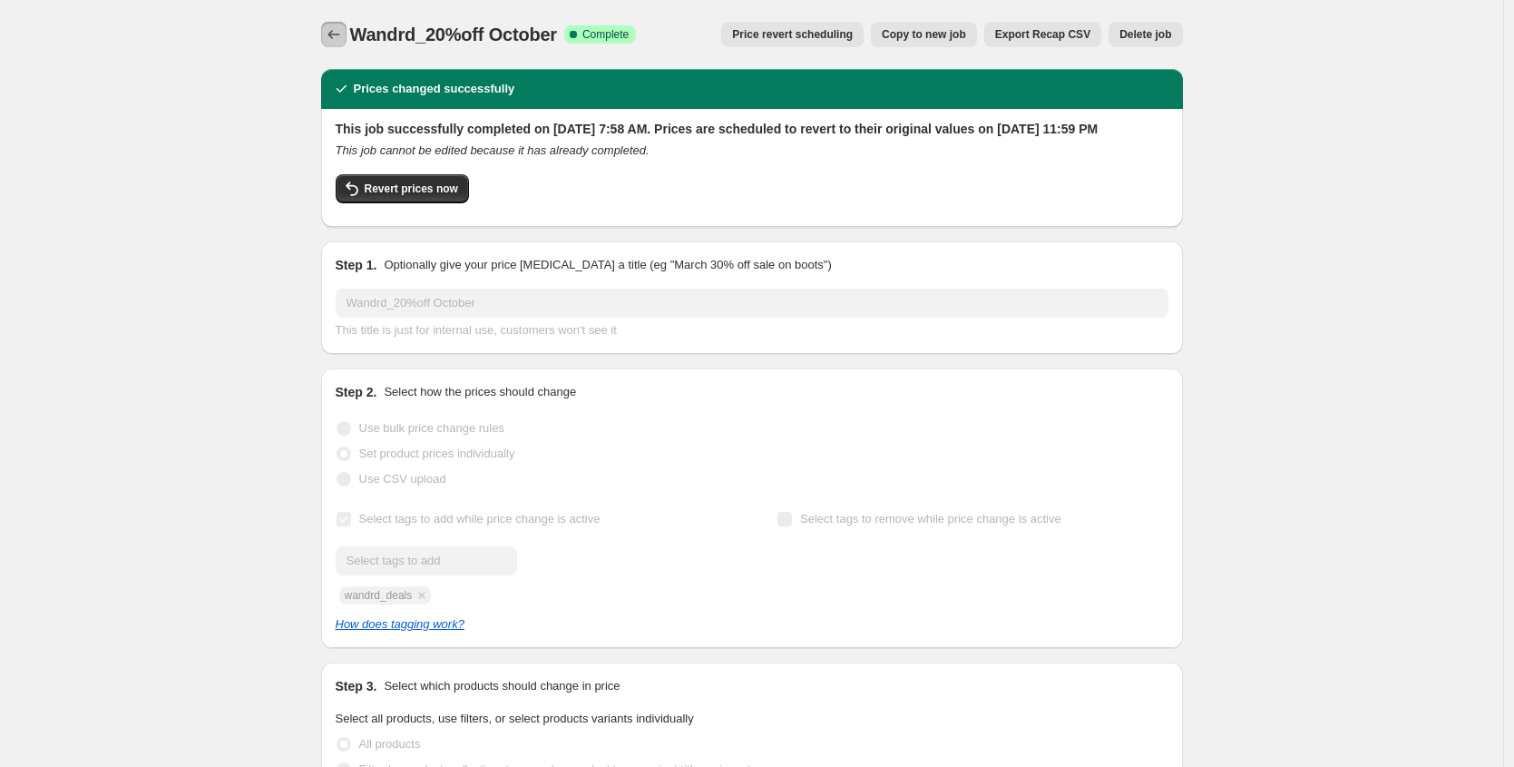
click at [342, 37] on icon "Price change jobs" at bounding box center [334, 34] width 18 height 18
